Goal: Transaction & Acquisition: Obtain resource

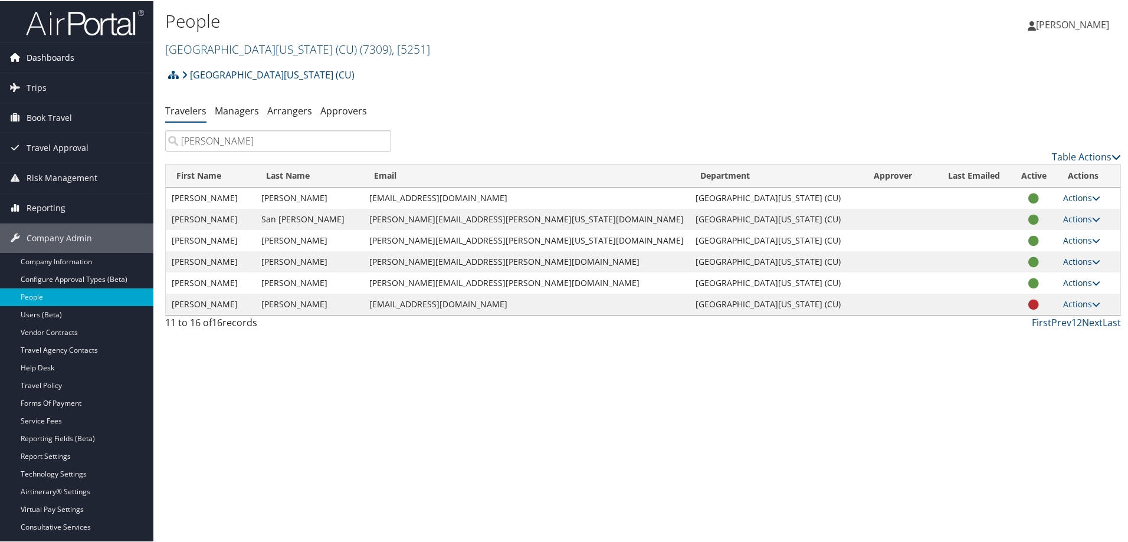
click at [44, 57] on span "Dashboards" at bounding box center [51, 56] width 48 height 29
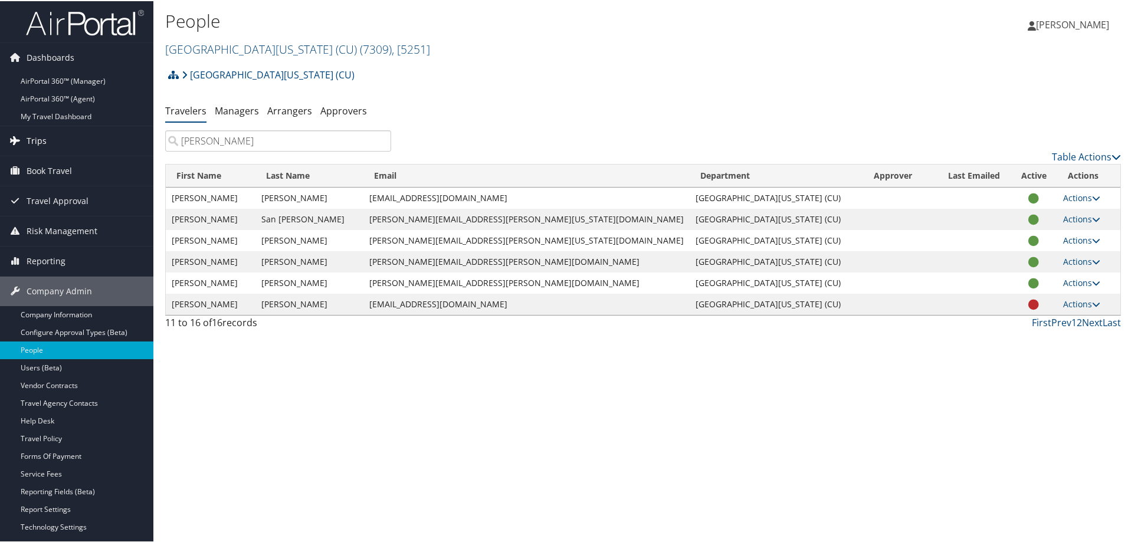
click at [38, 142] on span "Trips" at bounding box center [37, 139] width 20 height 29
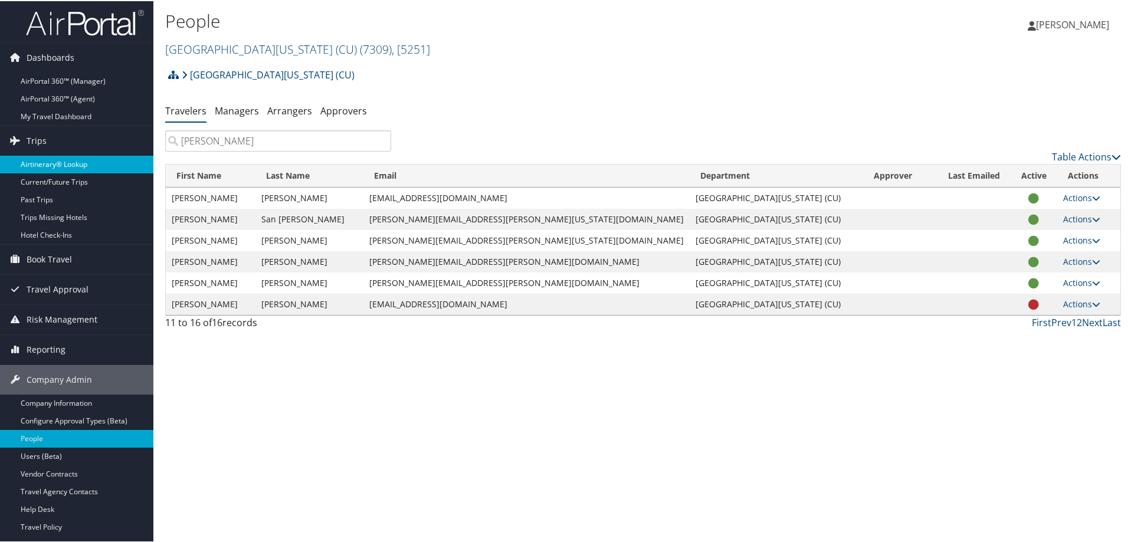
click at [48, 164] on link "Airtinerary® Lookup" at bounding box center [76, 164] width 153 height 18
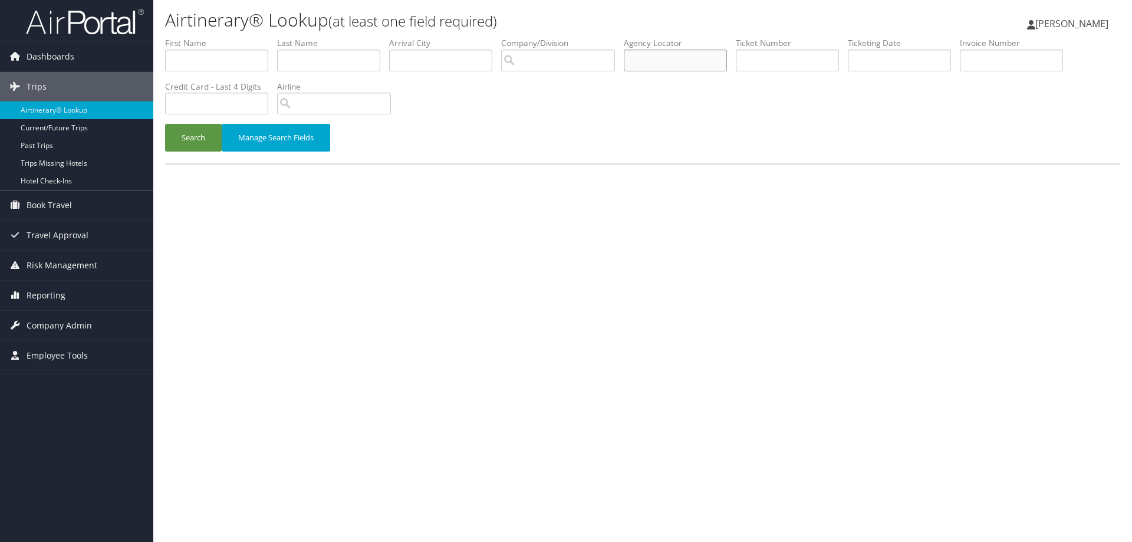
click at [684, 60] on input "text" at bounding box center [675, 61] width 103 height 22
paste input "DJSZFY"
type input "DJSZFY"
click at [193, 139] on button "Search" at bounding box center [193, 138] width 57 height 28
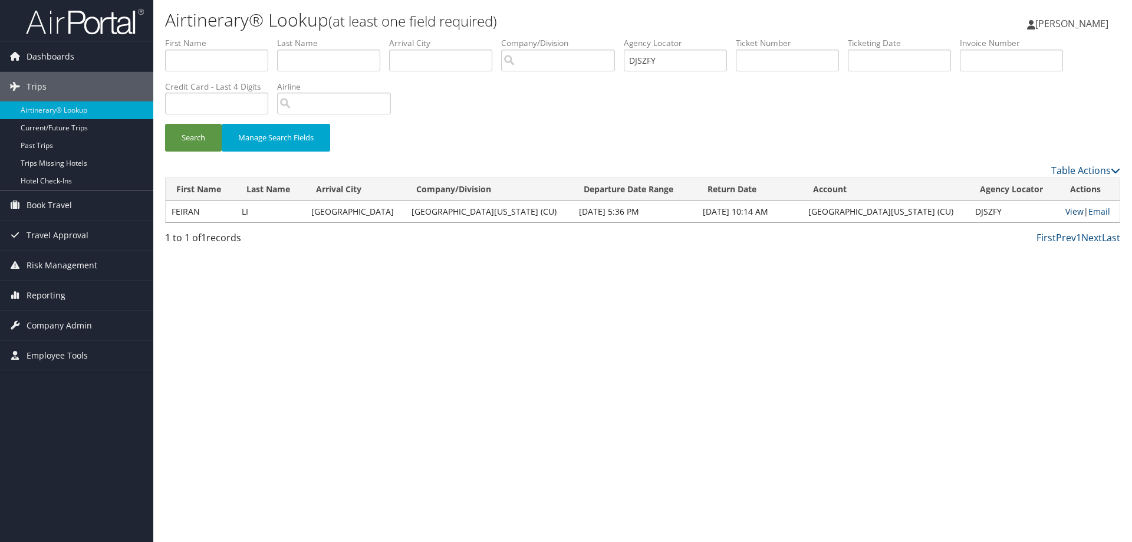
click at [1066, 211] on link "View" at bounding box center [1075, 211] width 18 height 11
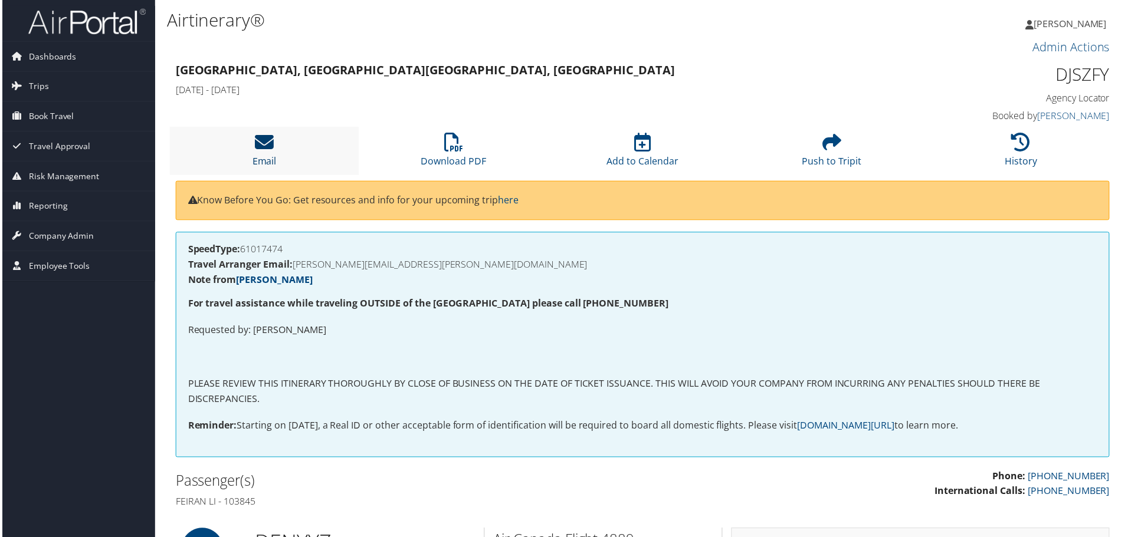
click at [267, 139] on icon at bounding box center [263, 142] width 19 height 19
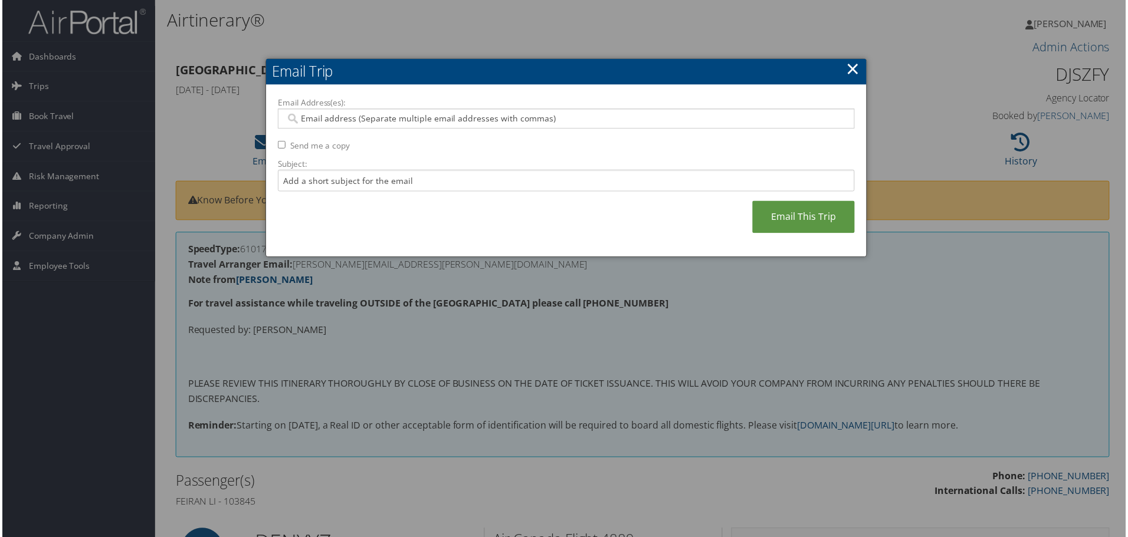
click at [380, 121] on input "Email Address(es):" at bounding box center [565, 119] width 563 height 12
type input "[PERSON_NAME]."
type input "w"
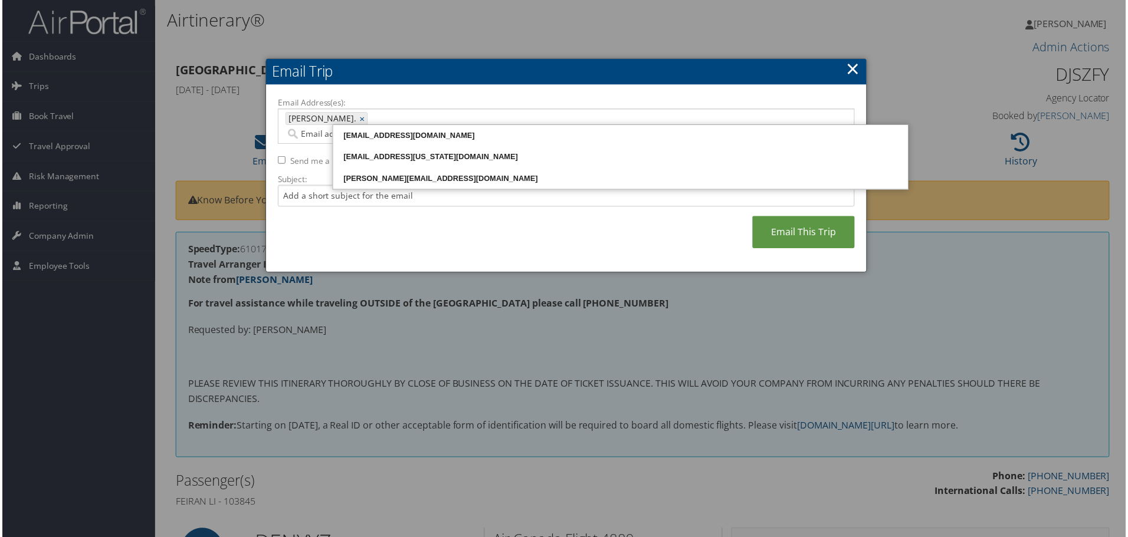
type input "[PERSON_NAME]."
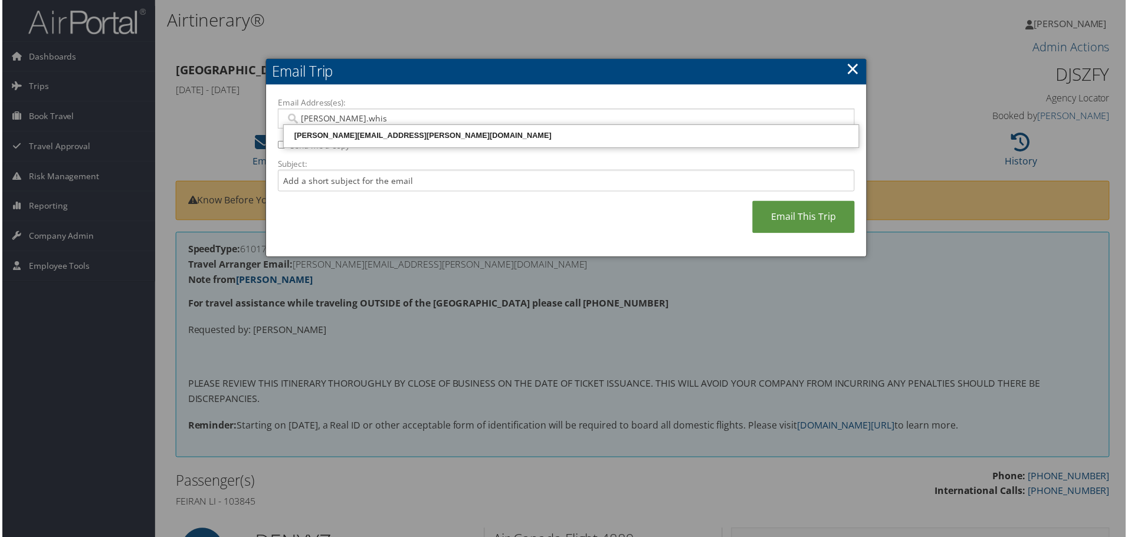
type input "[PERSON_NAME].whise"
click at [362, 134] on div "[PERSON_NAME][EMAIL_ADDRESS][PERSON_NAME][DOMAIN_NAME]" at bounding box center [571, 136] width 574 height 12
type input "[PERSON_NAME][EMAIL_ADDRESS][PERSON_NAME][DOMAIN_NAME]"
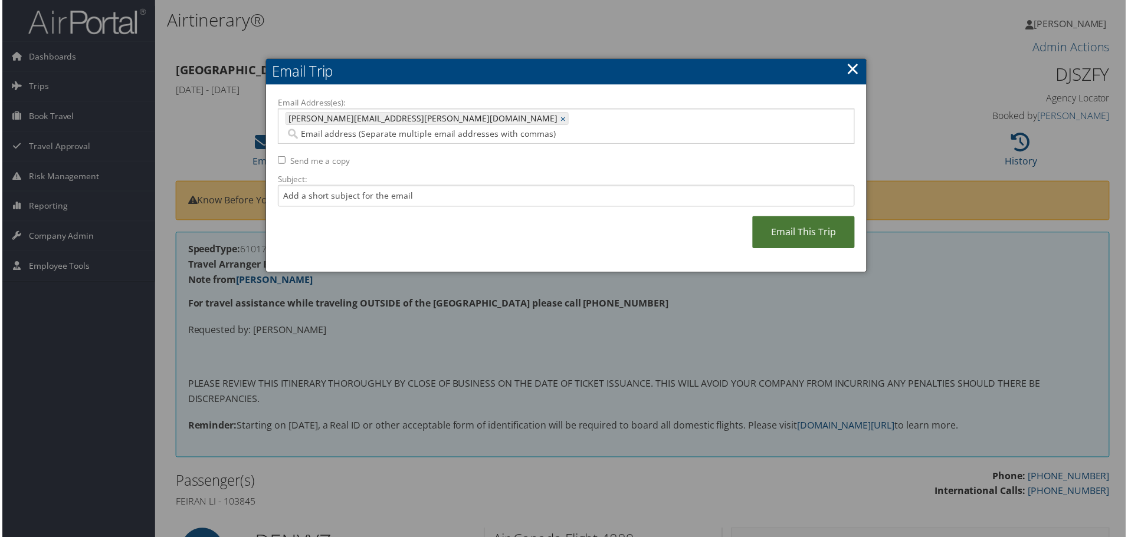
click at [815, 217] on link "Email This Trip" at bounding box center [804, 233] width 103 height 32
